Goal: Transaction & Acquisition: Purchase product/service

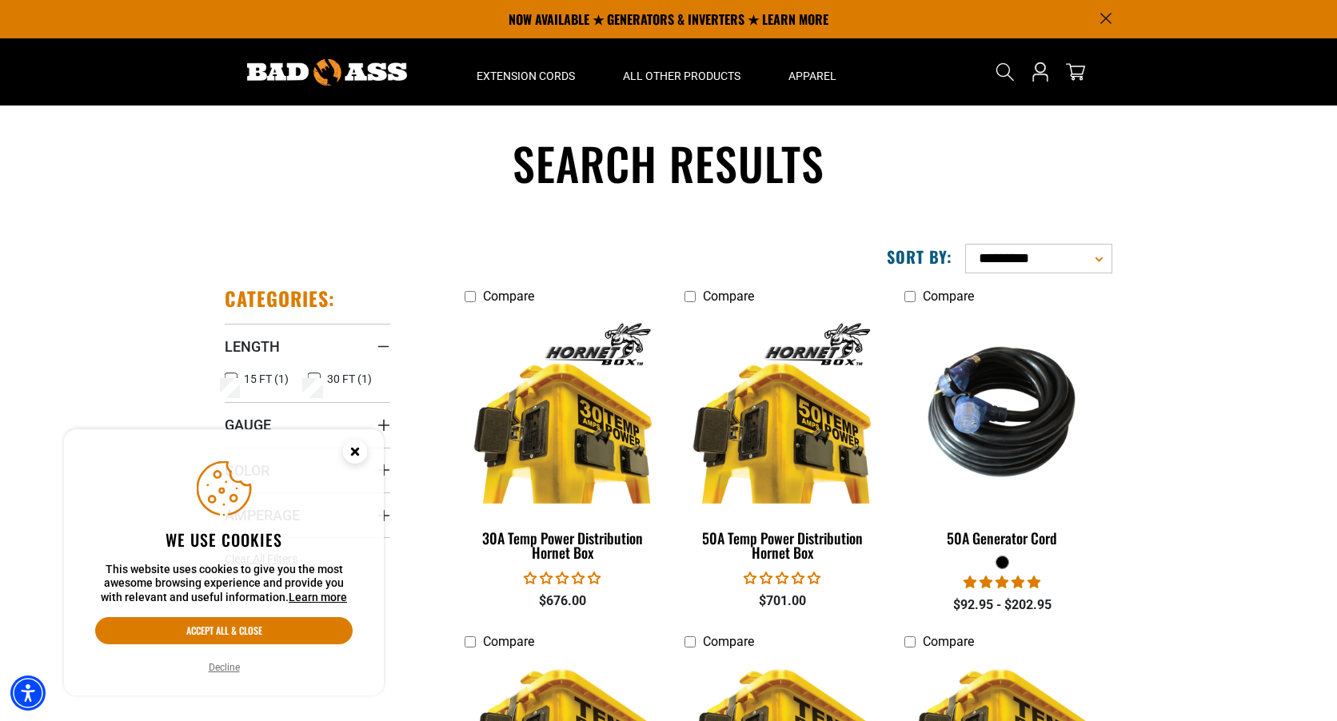
click at [361, 448] on circle "Cookie Consent" at bounding box center [355, 452] width 24 height 24
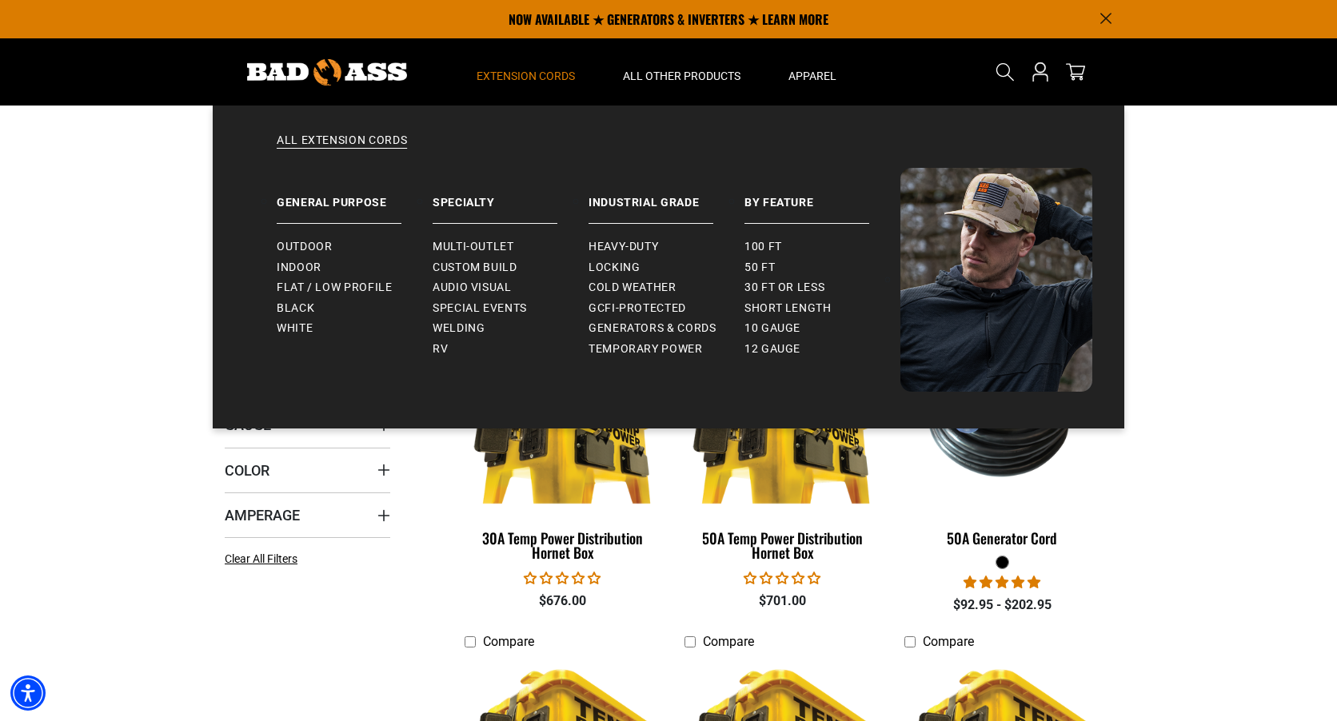
click at [535, 74] on span "Extension Cords" at bounding box center [526, 76] width 98 height 14
click at [333, 147] on link "All Extension Cords" at bounding box center [669, 150] width 848 height 35
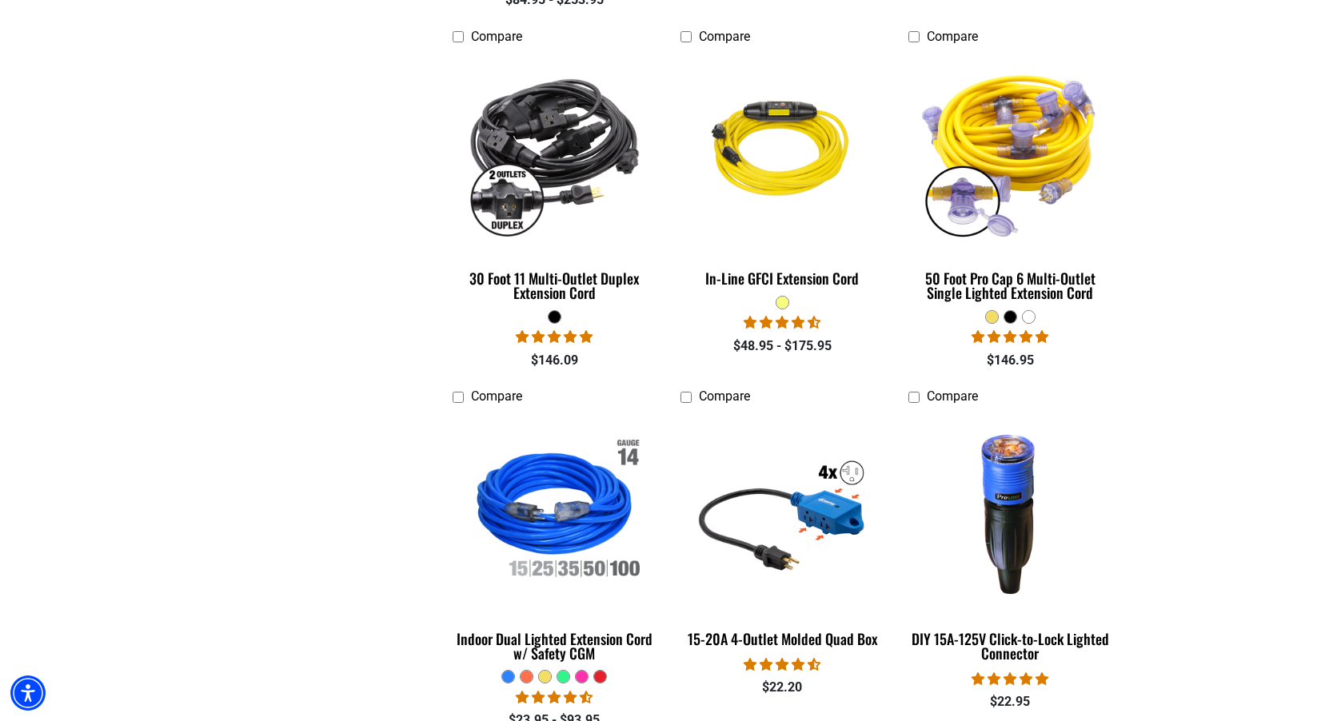
scroll to position [1540, 0]
